Goal: Task Accomplishment & Management: Use online tool/utility

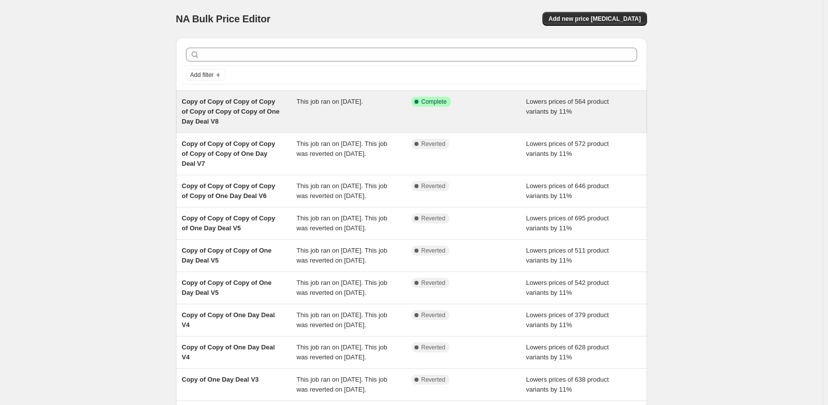
click at [460, 107] on div "Success Complete Complete" at bounding box center [469, 112] width 115 height 30
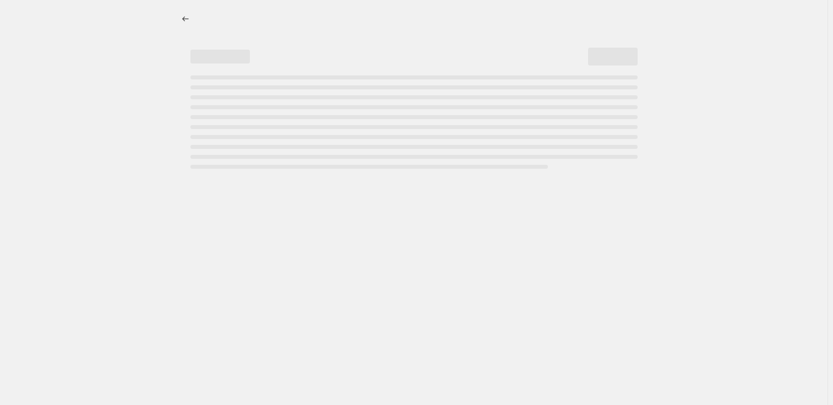
select select "percentage"
select select "pp"
select select "tag"
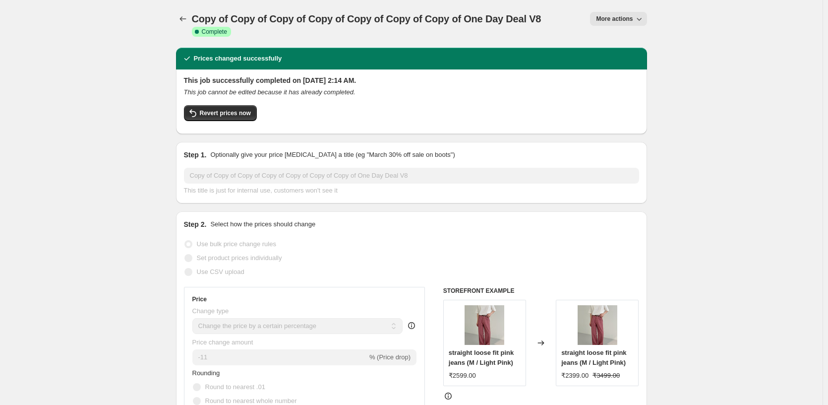
click at [626, 23] on button "More actions" at bounding box center [618, 19] width 57 height 14
click at [633, 55] on span "Copy to new job" at bounding box center [620, 56] width 46 height 7
select select "percentage"
select select "pp"
select select "tag"
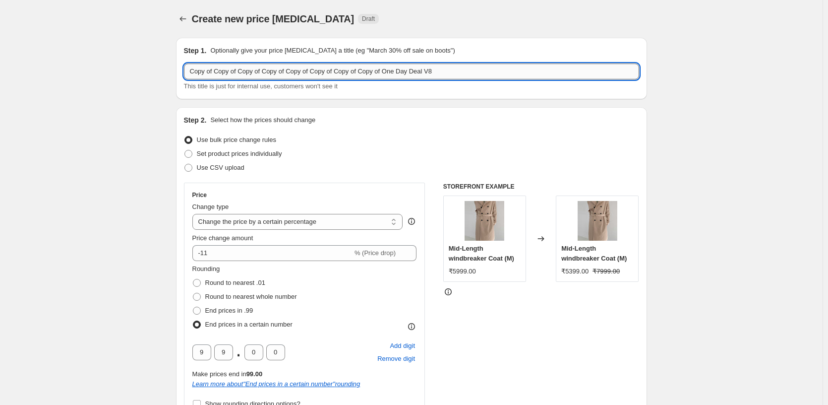
click at [472, 71] on input "Copy of Copy of Copy of Copy of Copy of Copy of Copy of Copy of One Day Deal V8" at bounding box center [411, 71] width 455 height 16
type input "Copy of Copy of Copy of Copy of Copy of Copy of Copy of Copy of One Day Deal V9"
click at [632, 235] on div "Mid-Length windbreaker Coat (M) ₹5399.00 ₹7999.00" at bounding box center [597, 238] width 83 height 86
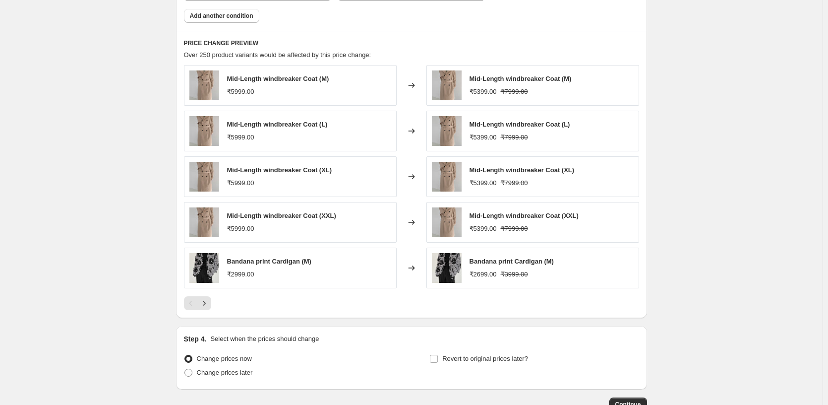
scroll to position [949, 0]
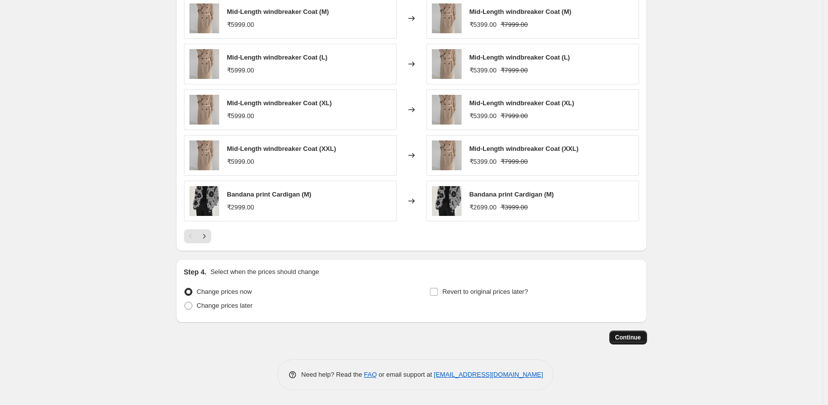
click at [636, 336] on span "Continue" at bounding box center [628, 337] width 26 height 8
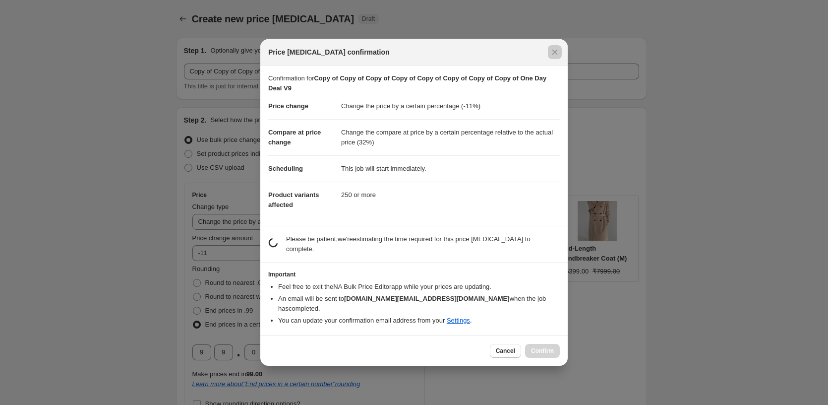
click at [636, 336] on div at bounding box center [414, 202] width 828 height 405
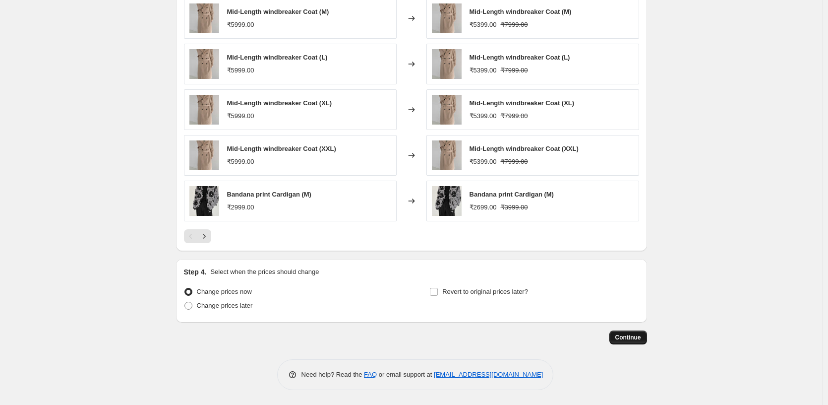
click at [636, 336] on span "Continue" at bounding box center [628, 337] width 26 height 8
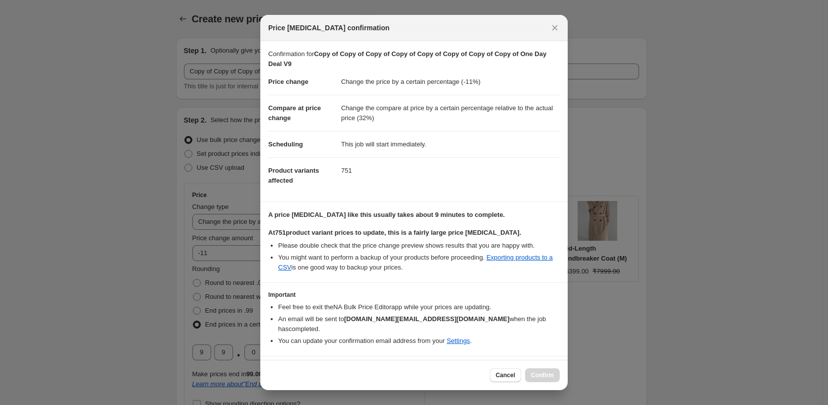
scroll to position [26, 0]
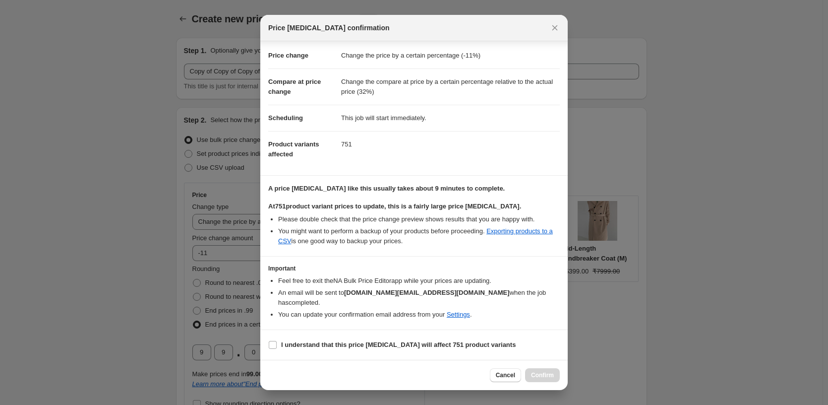
click at [331, 335] on section "I understand that this price change job will affect 751 product variants" at bounding box center [413, 345] width 307 height 30
click at [322, 348] on b "I understand that this price change job will affect 751 product variants" at bounding box center [398, 344] width 235 height 7
click at [277, 348] on input "I understand that this price change job will affect 751 product variants" at bounding box center [273, 345] width 8 height 8
checkbox input "true"
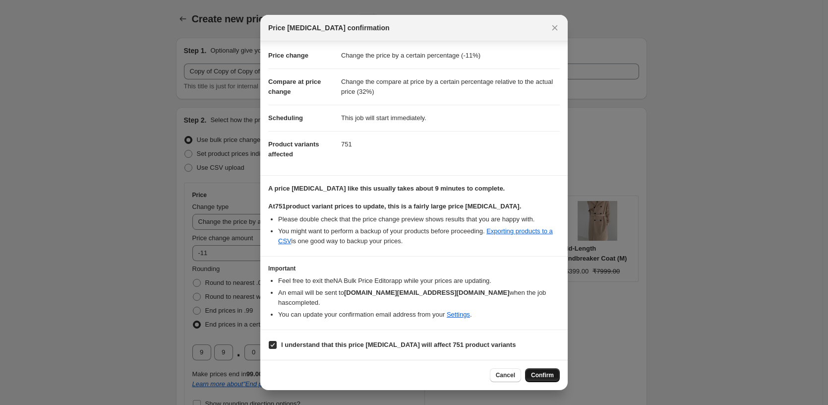
click at [540, 376] on span "Confirm" at bounding box center [542, 375] width 23 height 8
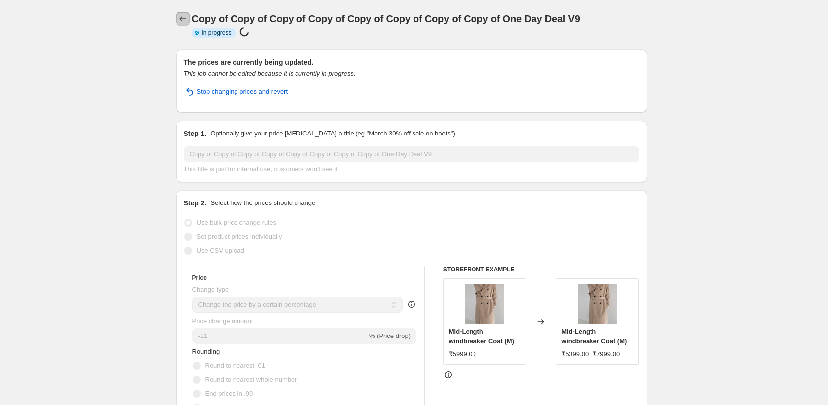
click at [187, 23] on icon "Price change jobs" at bounding box center [183, 19] width 10 height 10
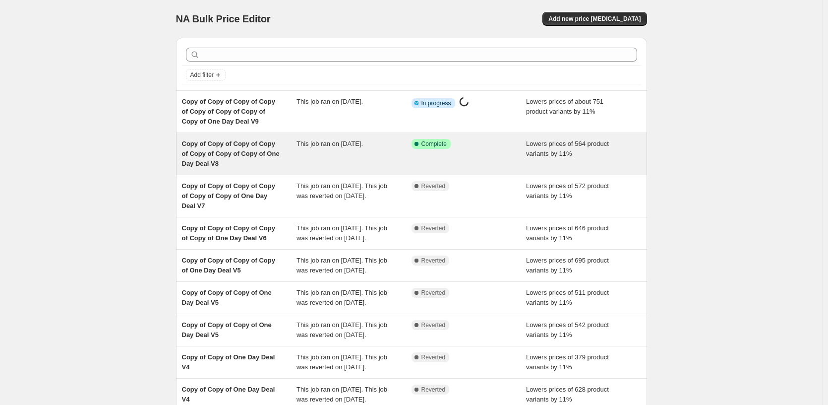
click at [396, 147] on div "This job ran on August 27, 2025." at bounding box center [353, 154] width 115 height 30
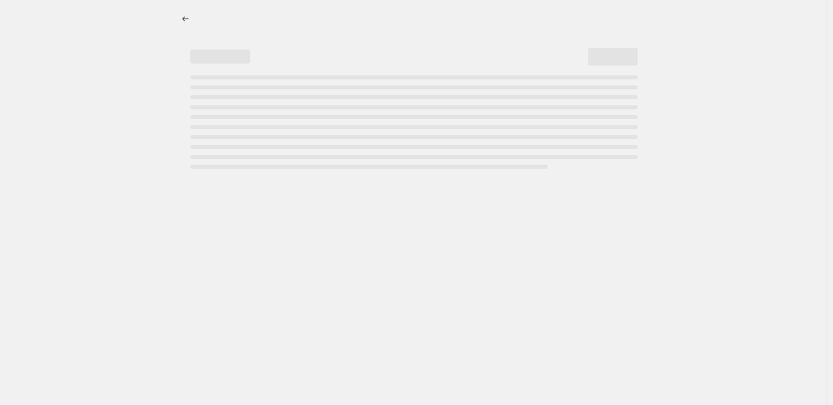
click at [396, 147] on div "Page loading" at bounding box center [413, 147] width 447 height 4
select select "percentage"
select select "pp"
select select "tag"
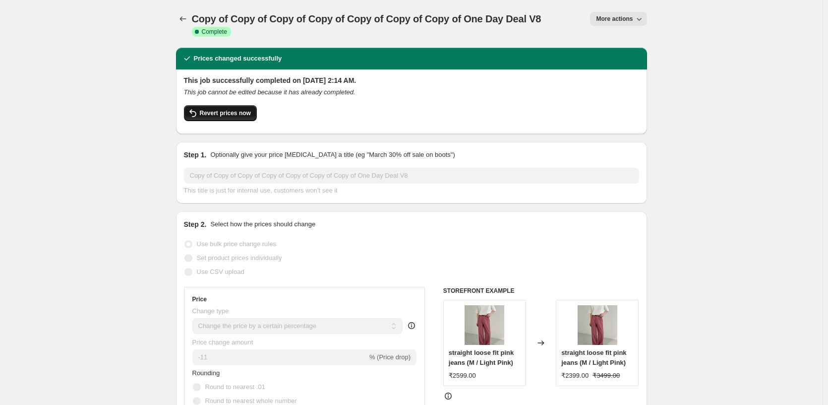
click at [237, 119] on button "Revert prices now" at bounding box center [220, 113] width 73 height 16
click at [220, 116] on span "Revert prices now" at bounding box center [225, 113] width 51 height 8
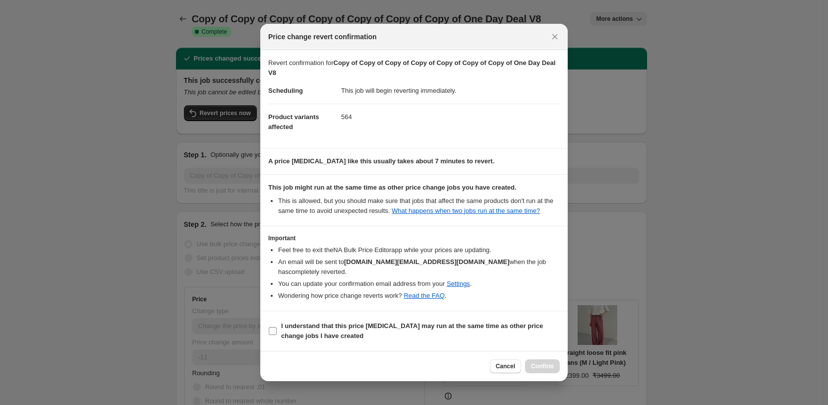
click at [299, 327] on b "I understand that this price change job may run at the same time as other price…" at bounding box center [412, 330] width 262 height 17
click at [277, 327] on input "I understand that this price change job may run at the same time as other price…" at bounding box center [273, 331] width 8 height 8
checkbox input "true"
click at [537, 368] on span "Confirm" at bounding box center [542, 366] width 23 height 8
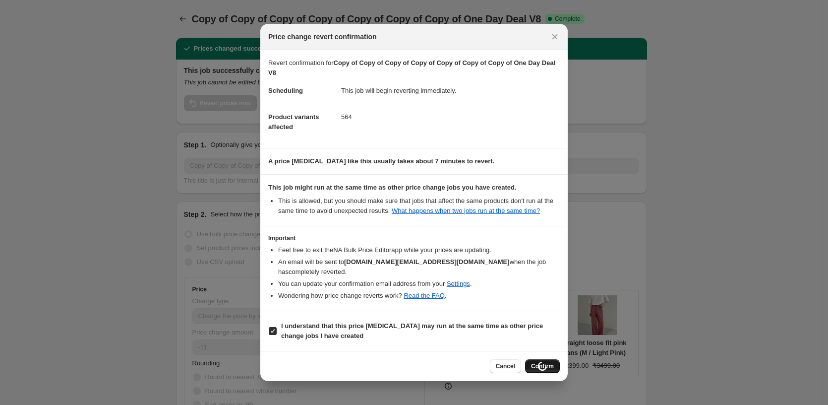
click at [537, 368] on div "Cancel Loading Confirm" at bounding box center [525, 366] width 70 height 14
